Goal: Entertainment & Leisure: Consume media (video, audio)

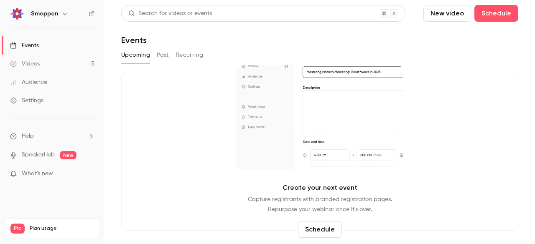
click at [164, 55] on button "Past" at bounding box center [163, 54] width 12 height 13
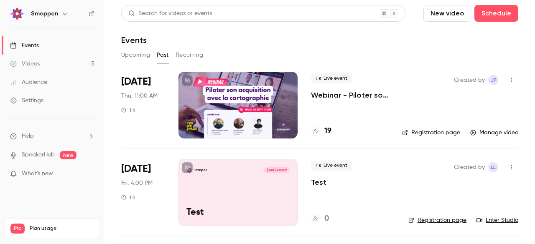
click at [256, 131] on div at bounding box center [237, 105] width 119 height 67
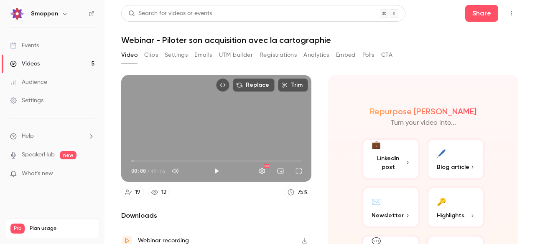
click at [216, 171] on button "Play" at bounding box center [216, 171] width 17 height 17
click at [217, 172] on button "Pause" at bounding box center [216, 171] width 17 height 17
click at [217, 172] on button "Play" at bounding box center [216, 171] width 17 height 17
type input "***"
click at [180, 170] on button "Mute" at bounding box center [175, 171] width 17 height 17
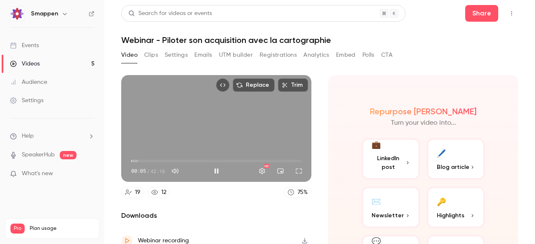
type input "*"
click at [180, 170] on button "Unmute" at bounding box center [175, 171] width 17 height 17
type input "*"
type input "***"
click at [213, 173] on button "Pause" at bounding box center [216, 171] width 17 height 17
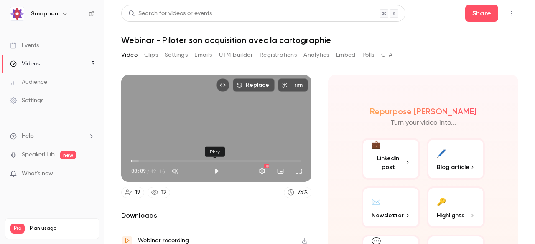
click at [213, 173] on button "Play" at bounding box center [216, 171] width 17 height 17
type input "**"
click at [213, 173] on button "Pause" at bounding box center [216, 171] width 17 height 17
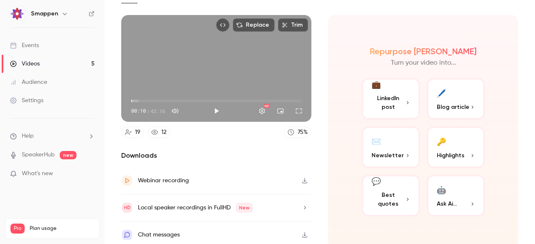
scroll to position [62, 0]
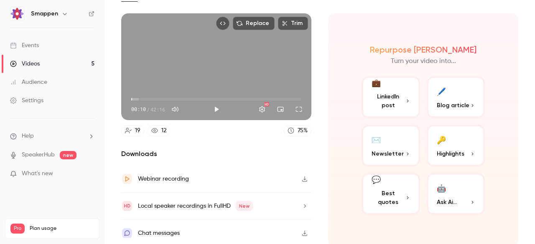
click at [302, 178] on icon "button" at bounding box center [304, 179] width 7 height 6
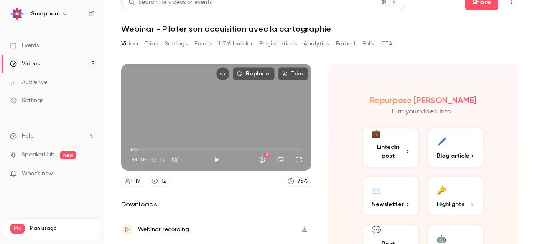
scroll to position [0, 0]
